Goal: Information Seeking & Learning: Learn about a topic

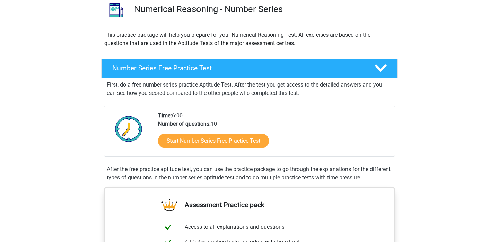
scroll to position [57, 0]
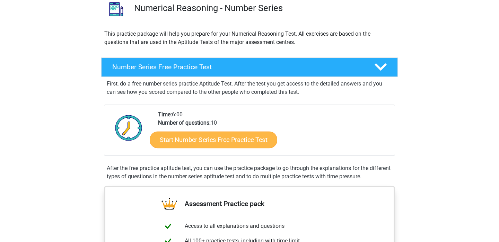
click at [233, 135] on link "Start Number Series Free Practice Test" at bounding box center [214, 139] width 128 height 17
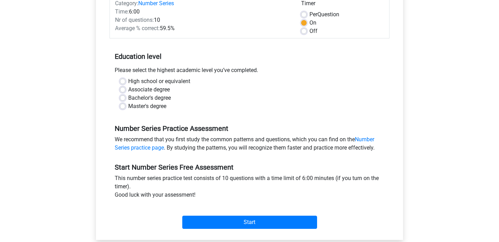
scroll to position [109, 0]
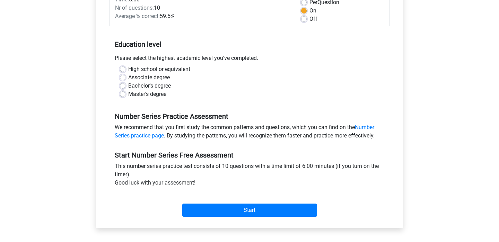
click at [145, 94] on label "Master's degree" at bounding box center [147, 94] width 38 height 8
click at [126, 94] on input "Master's degree" at bounding box center [123, 93] width 6 height 7
radio input "true"
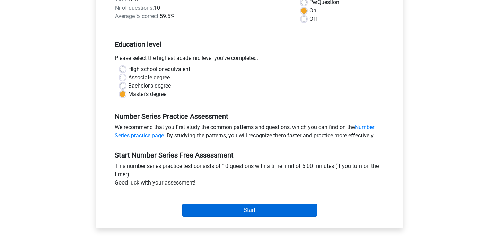
click at [207, 209] on input "Start" at bounding box center [249, 210] width 135 height 13
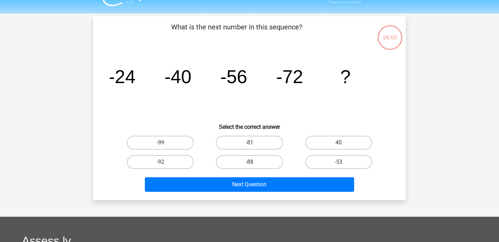
scroll to position [17, 0]
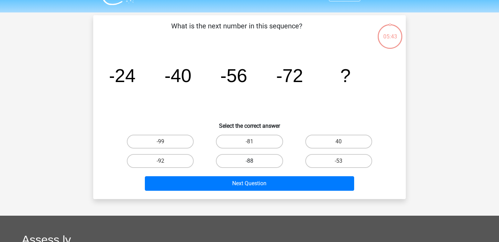
click at [268, 158] on label "-88" at bounding box center [249, 161] width 67 height 14
click at [254, 161] on input "-88" at bounding box center [252, 163] width 5 height 5
radio input "true"
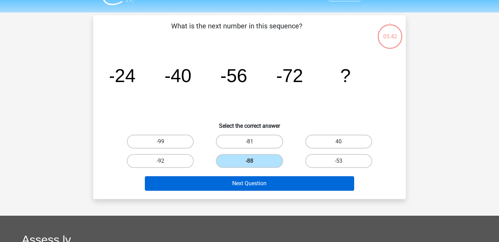
click at [267, 179] on button "Next Question" at bounding box center [250, 184] width 210 height 15
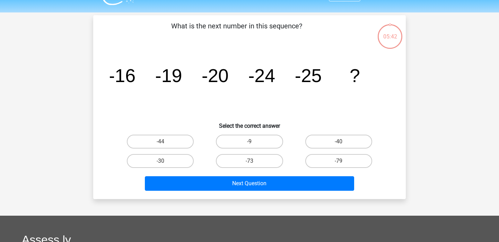
scroll to position [32, 0]
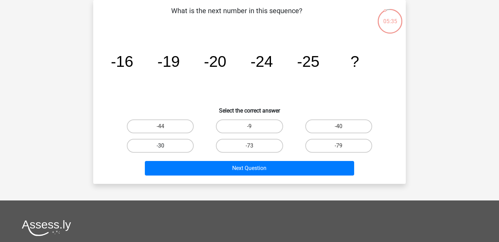
click at [173, 149] on label "-30" at bounding box center [160, 146] width 67 height 14
click at [165, 149] on input "-30" at bounding box center [163, 148] width 5 height 5
radio input "true"
click at [191, 159] on div "Next Question" at bounding box center [249, 167] width 291 height 23
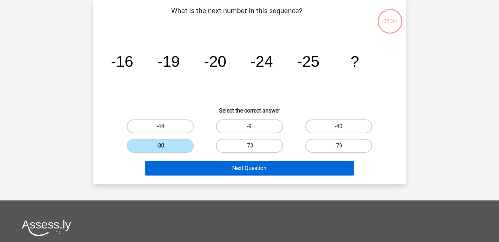
click at [198, 165] on button "Next Question" at bounding box center [250, 168] width 210 height 15
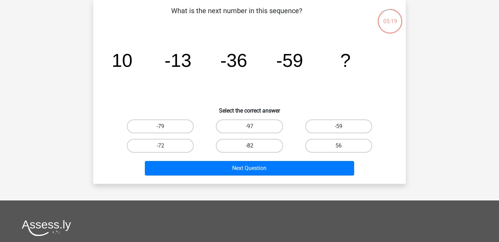
click at [262, 146] on label "-82" at bounding box center [249, 146] width 67 height 14
click at [254, 146] on input "-82" at bounding box center [252, 148] width 5 height 5
radio input "true"
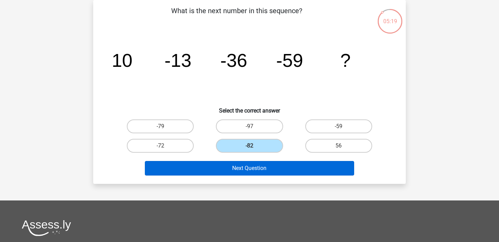
click at [245, 165] on button "Next Question" at bounding box center [250, 168] width 210 height 15
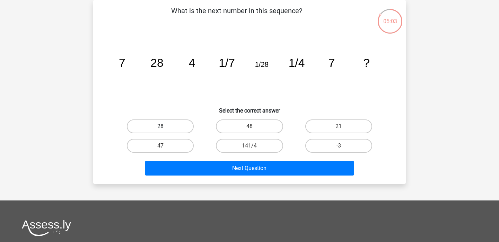
click at [177, 129] on label "28" at bounding box center [160, 127] width 67 height 14
click at [165, 129] on input "28" at bounding box center [163, 129] width 5 height 5
radio input "true"
click at [214, 168] on button "Next Question" at bounding box center [250, 168] width 210 height 15
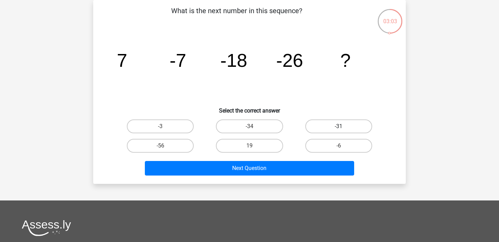
click at [353, 125] on label "-31" at bounding box center [339, 127] width 67 height 14
click at [343, 127] on input "-31" at bounding box center [341, 129] width 5 height 5
radio input "true"
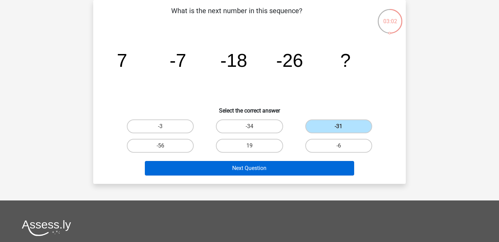
click at [285, 173] on button "Next Question" at bounding box center [250, 168] width 210 height 15
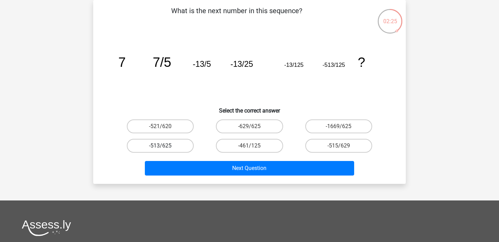
click at [164, 143] on label "-513/625" at bounding box center [160, 146] width 67 height 14
click at [164, 146] on input "-513/625" at bounding box center [163, 148] width 5 height 5
radio input "true"
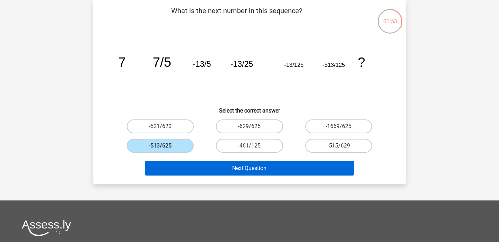
click at [266, 165] on button "Next Question" at bounding box center [250, 168] width 210 height 15
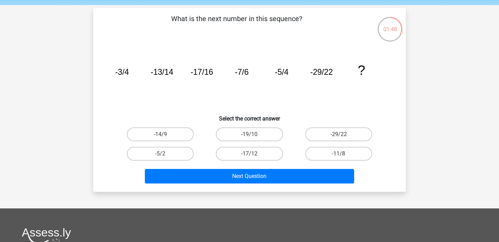
scroll to position [29, 0]
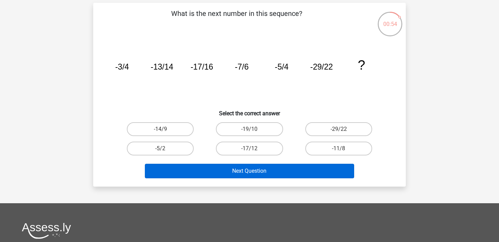
click at [240, 175] on button "Next Question" at bounding box center [250, 171] width 210 height 15
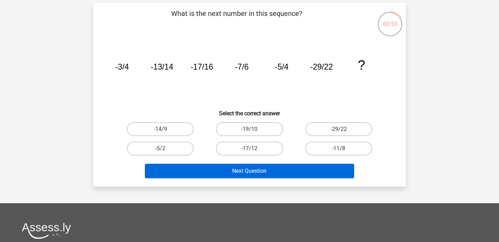
click at [240, 175] on button "Next Question" at bounding box center [250, 171] width 210 height 15
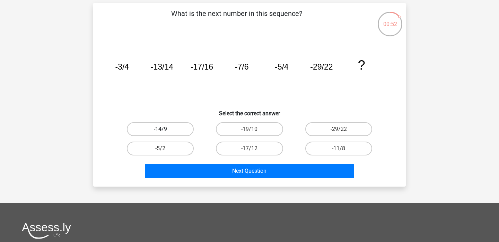
click at [181, 127] on label "-14/9" at bounding box center [160, 129] width 67 height 14
click at [165, 129] on input "-14/9" at bounding box center [163, 131] width 5 height 5
radio input "true"
click at [197, 161] on div "Next Question" at bounding box center [249, 169] width 291 height 23
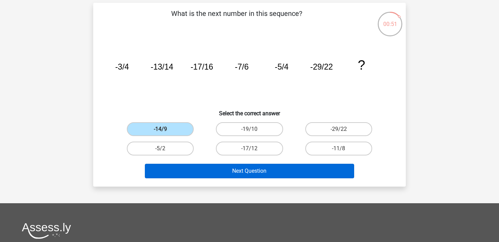
click at [201, 167] on button "Next Question" at bounding box center [250, 171] width 210 height 15
click at [284, 171] on button "Next Question" at bounding box center [250, 171] width 210 height 15
click at [223, 174] on button "Next Question" at bounding box center [250, 171] width 210 height 15
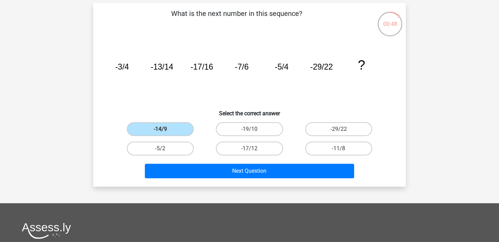
click at [201, 112] on h6 "Select the correct answer" at bounding box center [249, 111] width 291 height 12
click at [181, 131] on label "-14/9" at bounding box center [160, 129] width 67 height 14
click at [165, 131] on input "-14/9" at bounding box center [163, 131] width 5 height 5
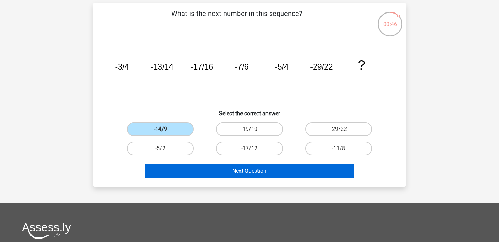
click at [204, 168] on button "Next Question" at bounding box center [250, 171] width 210 height 15
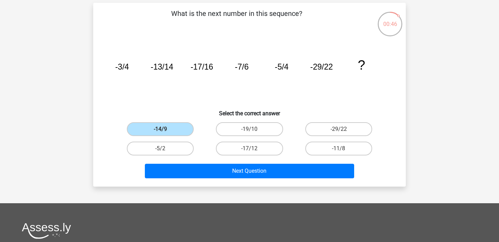
click at [204, 135] on div "-14/9" at bounding box center [160, 129] width 89 height 19
click at [178, 146] on label "-5/2" at bounding box center [160, 149] width 67 height 14
click at [165, 149] on input "-5/2" at bounding box center [163, 151] width 5 height 5
radio input "true"
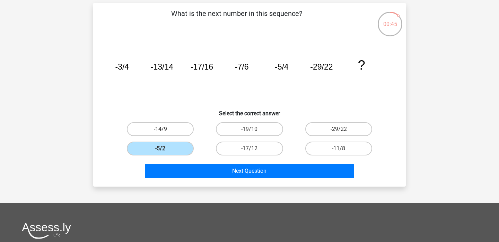
click at [205, 162] on div "Next Question" at bounding box center [249, 169] width 291 height 23
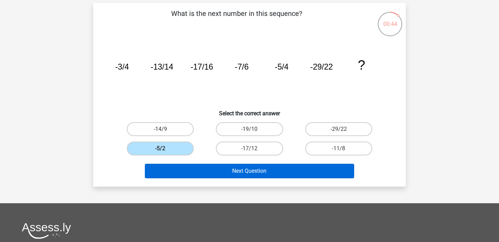
click at [213, 166] on button "Next Question" at bounding box center [250, 171] width 210 height 15
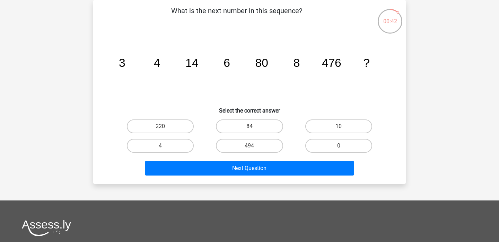
scroll to position [23, 0]
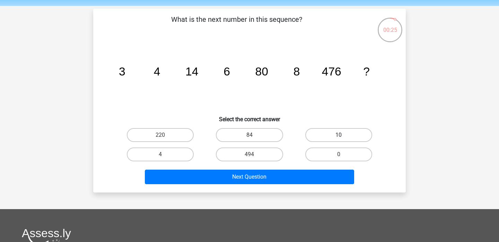
click at [362, 139] on label "10" at bounding box center [339, 135] width 67 height 14
click at [343, 139] on input "10" at bounding box center [341, 137] width 5 height 5
radio input "true"
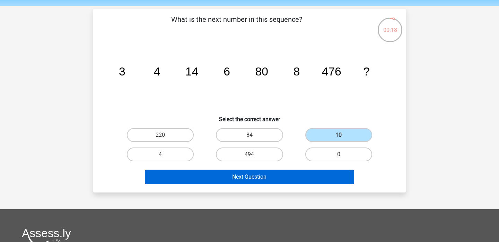
click at [284, 173] on button "Next Question" at bounding box center [250, 177] width 210 height 15
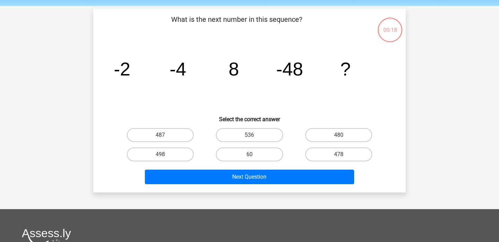
scroll to position [32, 0]
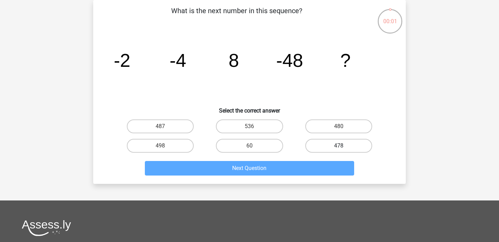
click at [323, 143] on label "478" at bounding box center [339, 146] width 67 height 14
click at [339, 146] on input "478" at bounding box center [341, 148] width 5 height 5
radio input "true"
click at [323, 143] on label "478" at bounding box center [339, 146] width 67 height 14
click at [339, 146] on input "478" at bounding box center [341, 148] width 5 height 5
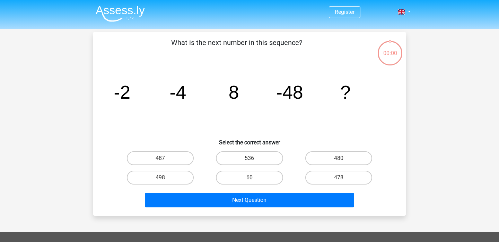
scroll to position [32, 0]
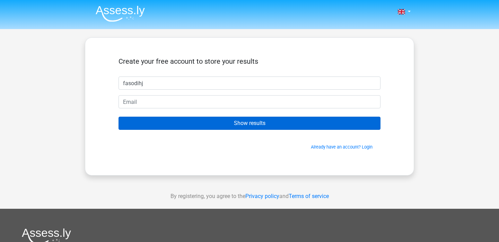
type input "fasodihj"
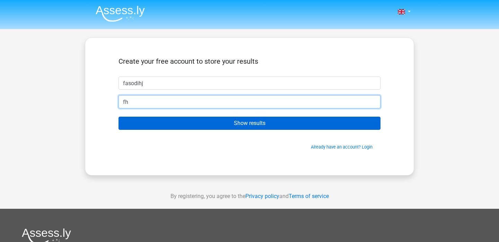
type input "f"
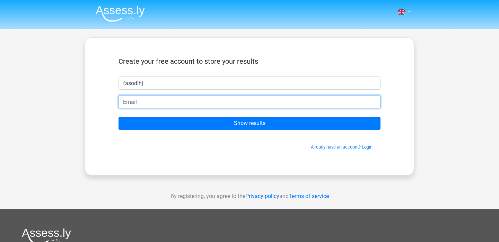
click at [372, 102] on input "email" at bounding box center [250, 101] width 262 height 13
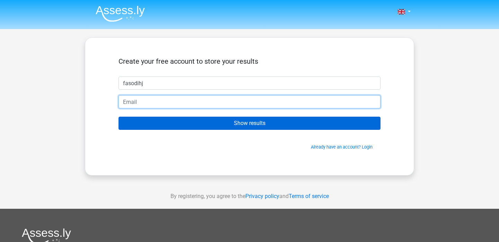
type input "[PERSON_NAME][EMAIL_ADDRESS][DOMAIN_NAME]"
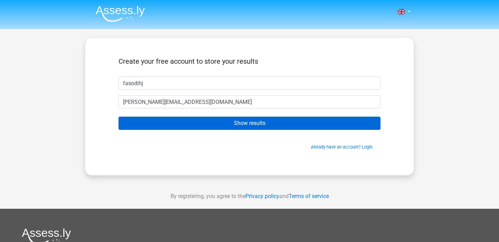
click at [149, 125] on input "Show results" at bounding box center [250, 123] width 262 height 13
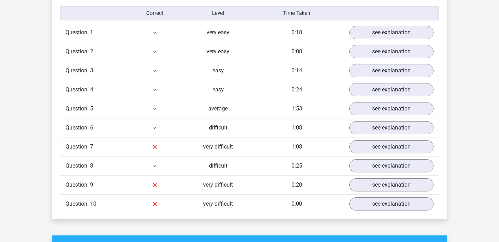
scroll to position [561, 0]
click at [356, 147] on link "see explanation" at bounding box center [391, 146] width 97 height 15
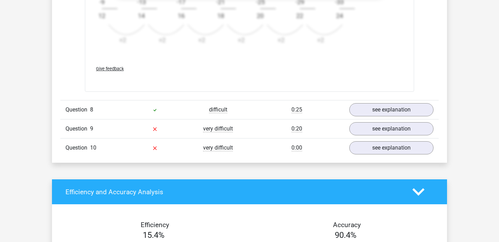
scroll to position [1083, 0]
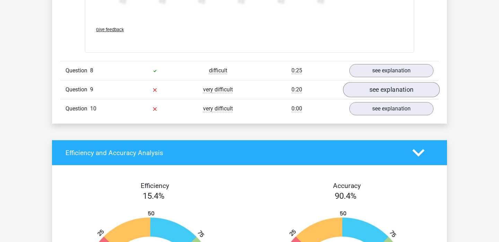
click at [376, 86] on link "see explanation" at bounding box center [391, 89] width 97 height 15
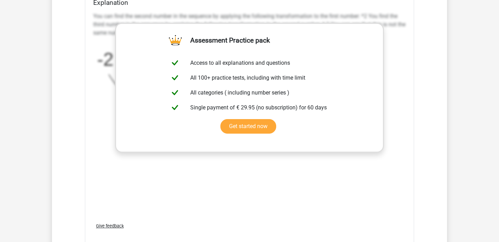
scroll to position [1556, 0]
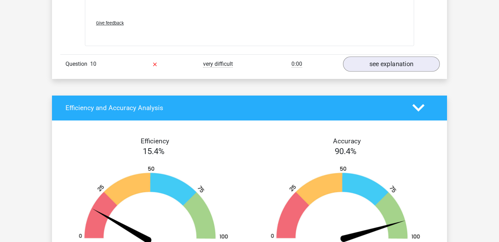
click at [360, 66] on link "see explanation" at bounding box center [391, 64] width 97 height 15
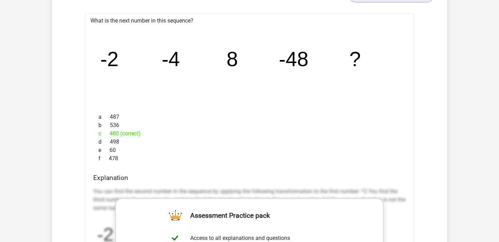
scroll to position [1181, 0]
